Goal: Find specific page/section: Find specific page/section

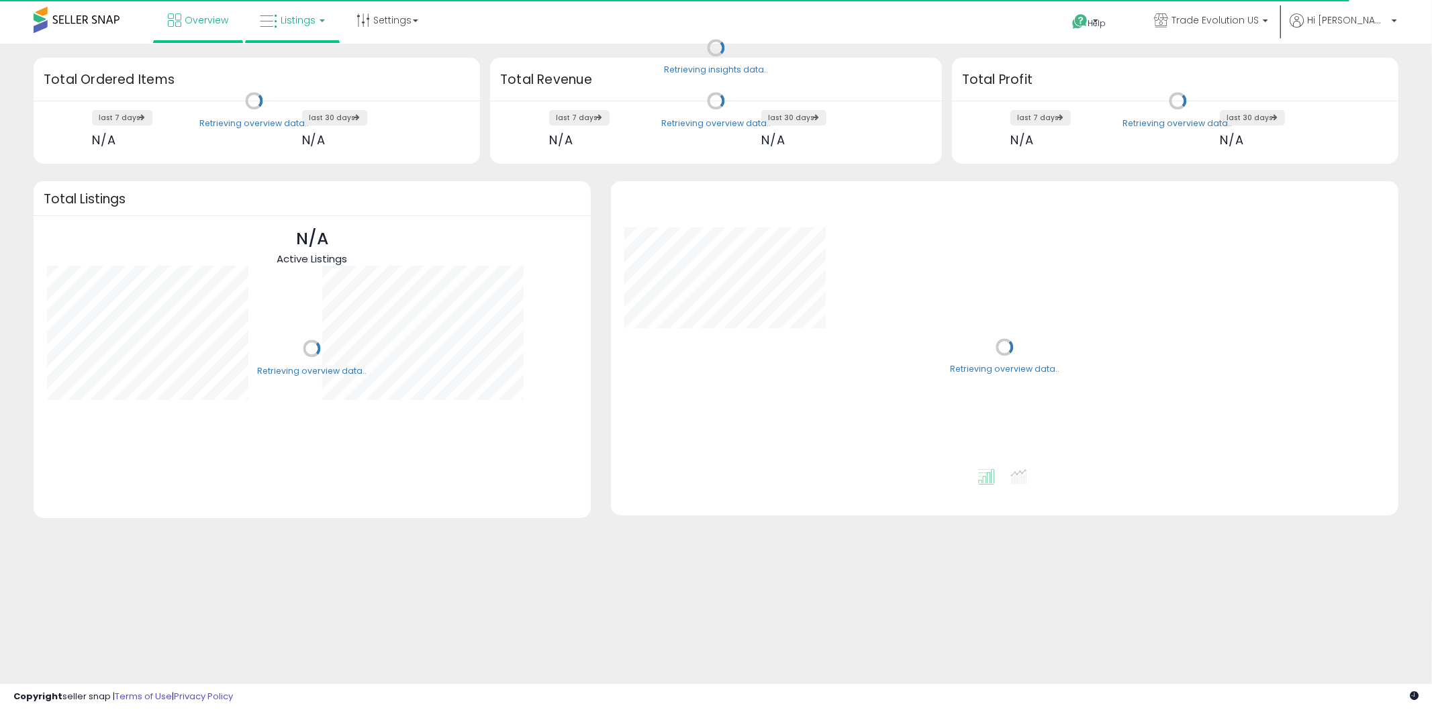
click at [291, 17] on span "Listings" at bounding box center [298, 19] width 35 height 13
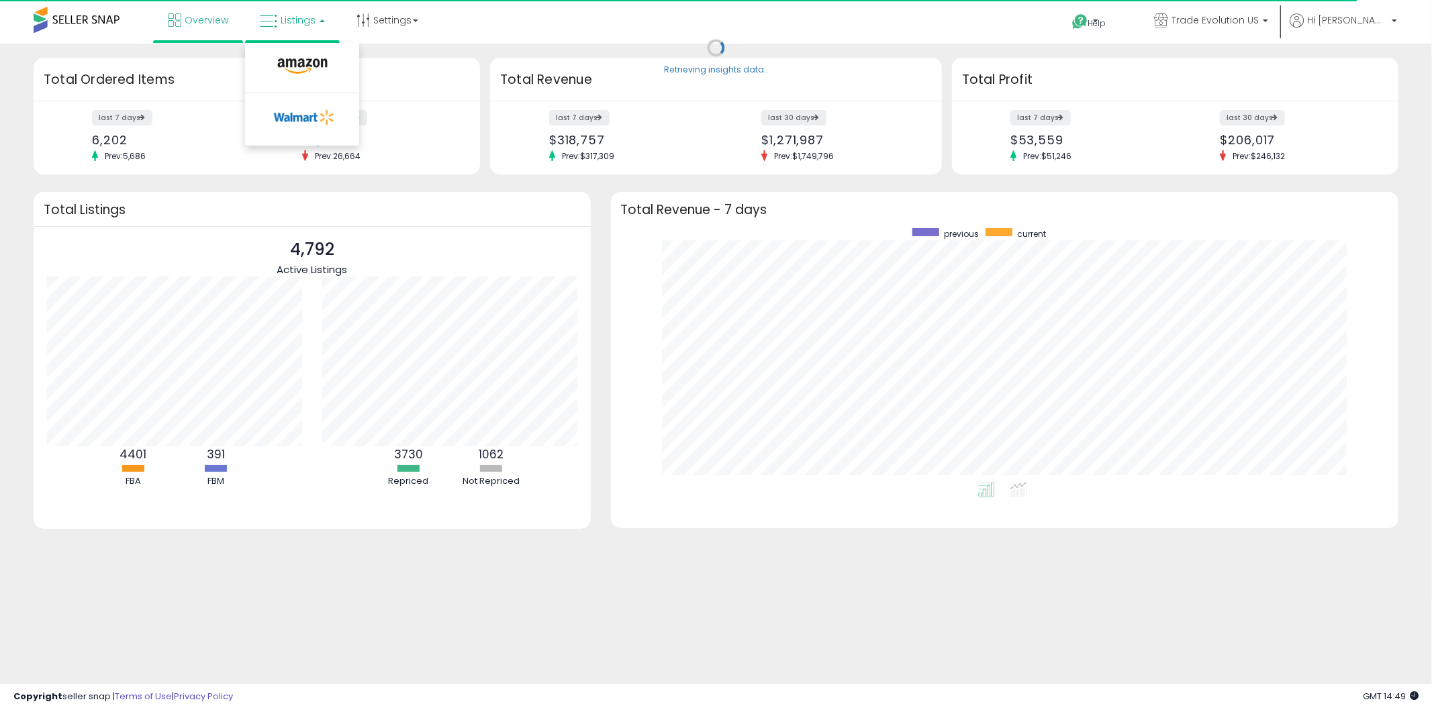
scroll to position [253, 761]
click at [299, 61] on icon at bounding box center [302, 66] width 58 height 17
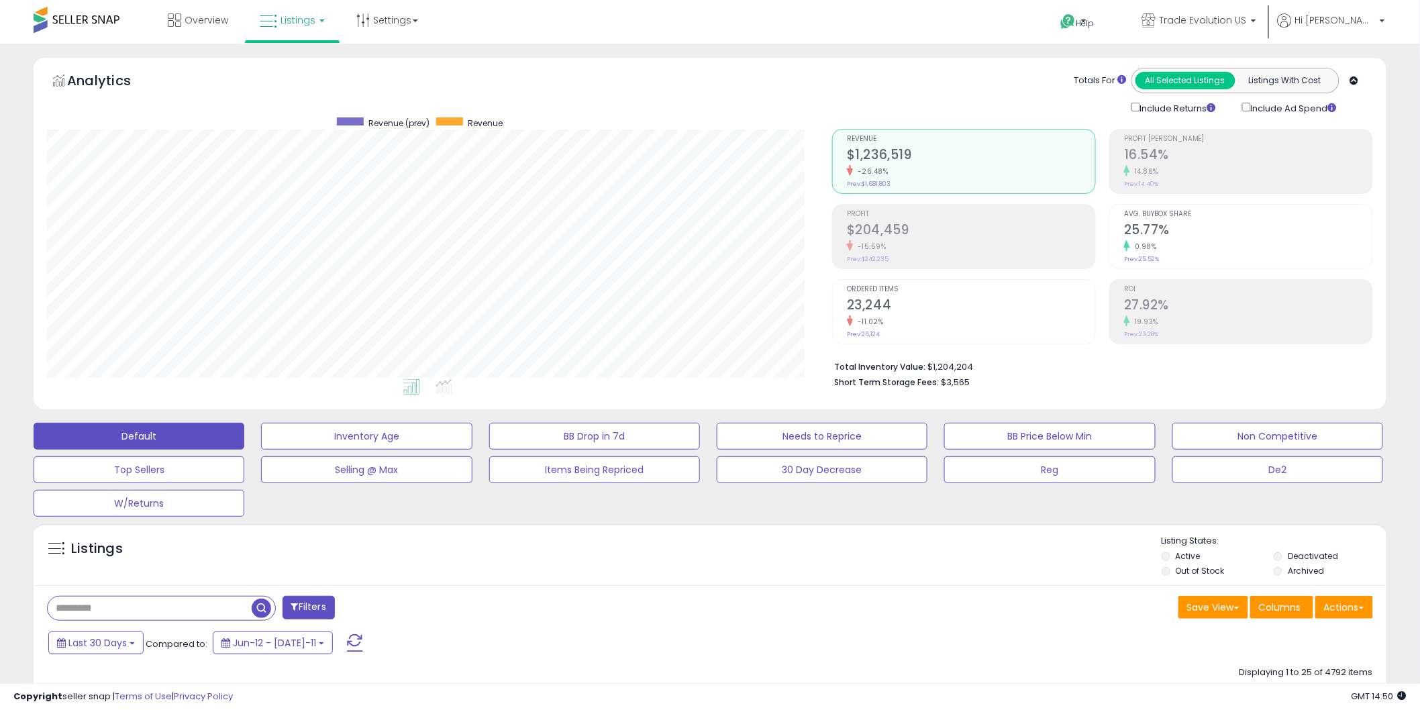
scroll to position [275, 785]
